Goal: Task Accomplishment & Management: Manage account settings

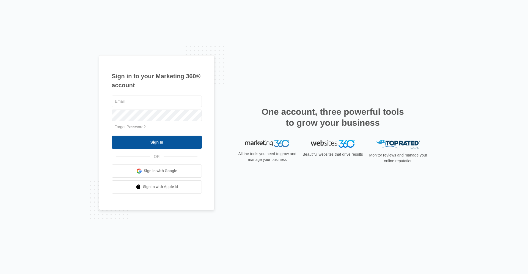
type input "[EMAIL_ADDRESS][DOMAIN_NAME]"
click at [142, 144] on input "Sign In" at bounding box center [157, 142] width 90 height 13
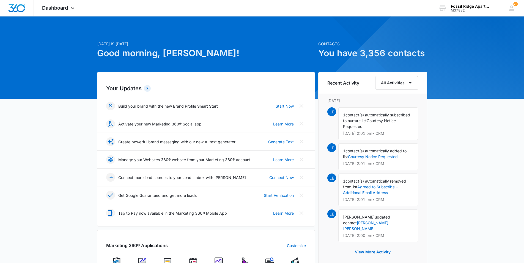
click at [193, 262] on img at bounding box center [193, 262] width 8 height 8
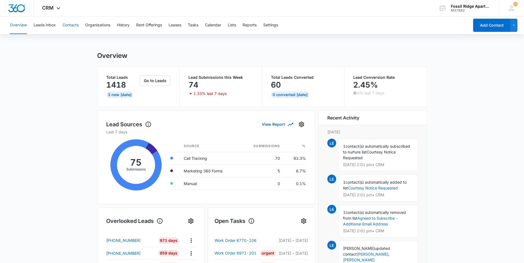
click at [68, 27] on button "Contacts" at bounding box center [70, 26] width 16 height 18
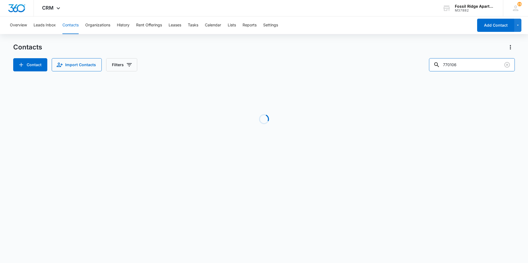
drag, startPoint x: 470, startPoint y: 63, endPoint x: 426, endPoint y: 65, distance: 43.5
click at [426, 65] on div "Contact Import Contacts Filters 770106" at bounding box center [264, 64] width 502 height 13
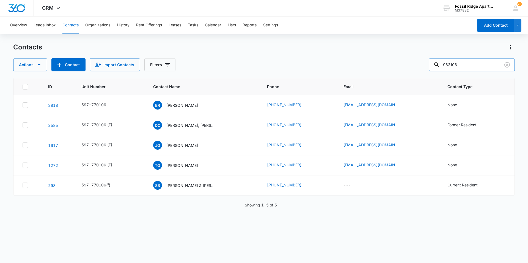
type input "963106"
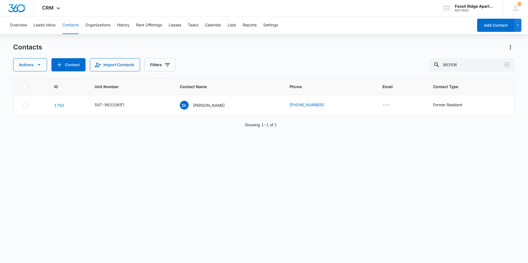
drag, startPoint x: 204, startPoint y: 104, endPoint x: 213, endPoint y: 93, distance: 14.5
click at [204, 104] on p "Denise Lajeunesse" at bounding box center [209, 106] width 32 height 6
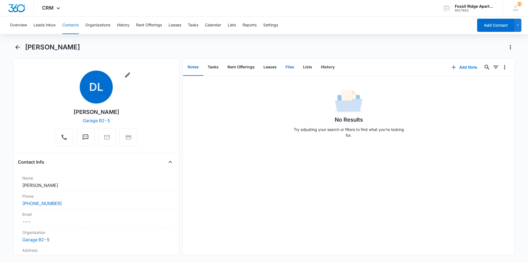
click at [285, 68] on button "Files" at bounding box center [290, 67] width 18 height 17
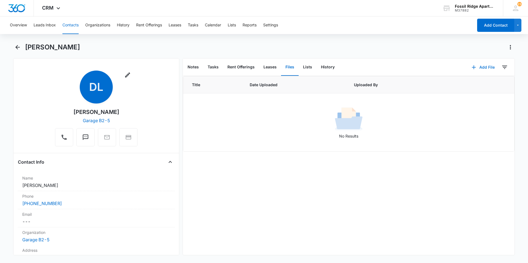
click at [471, 67] on icon "button" at bounding box center [474, 67] width 7 height 7
click at [465, 84] on div "Upload Files" at bounding box center [476, 85] width 22 height 4
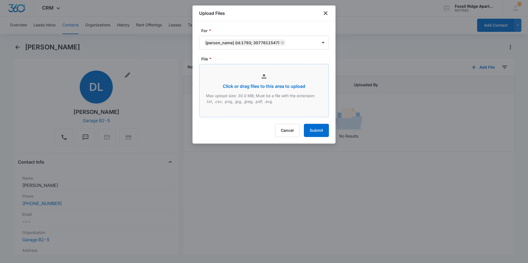
type input "C:\fakepath\Xerox Scan_09102025102123.pdf"
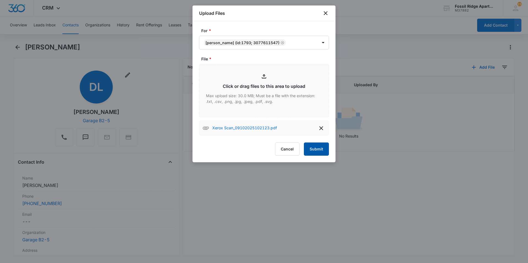
click at [321, 153] on button "Submit" at bounding box center [316, 149] width 25 height 13
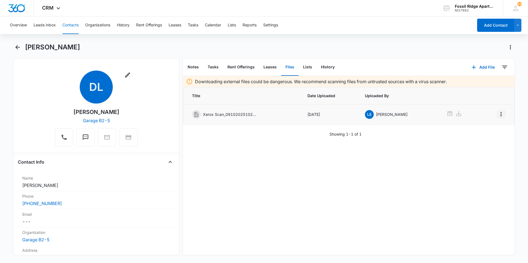
click at [498, 114] on icon "Overflow Menu" at bounding box center [501, 114] width 7 height 7
click at [477, 131] on div "Edit" at bounding box center [482, 130] width 12 height 4
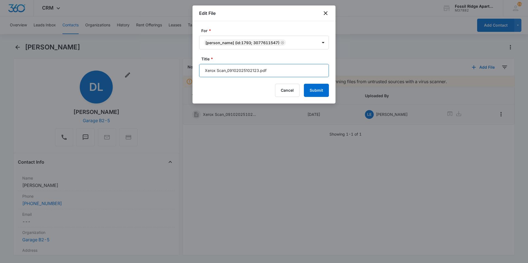
drag, startPoint x: 258, startPoint y: 69, endPoint x: 193, endPoint y: 67, distance: 65.2
click at [193, 67] on div "For * Denise Lajeunesse (ID:1793; 3077611547) Title * Xerox Scan_09102025102123…" at bounding box center [264, 62] width 143 height 83
type input "Disbursement 597-963106.pdf"
click at [317, 91] on button "Submit" at bounding box center [316, 90] width 25 height 13
